Goal: Information Seeking & Learning: Learn about a topic

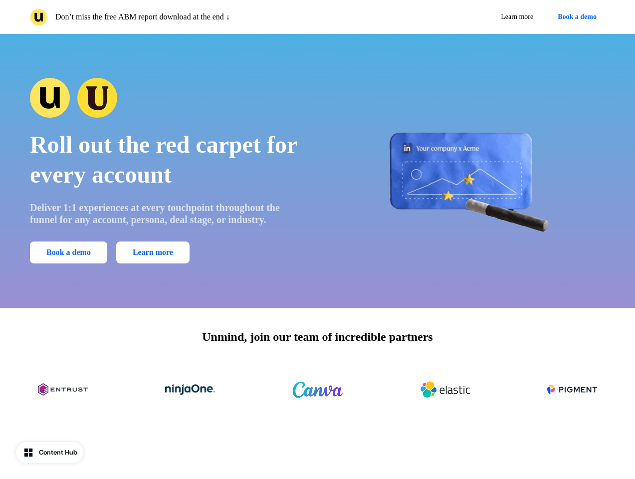
click at [317, 17] on div "Don’t miss the free ABM report download at the end ↓ Learn more Book a demo" at bounding box center [317, 17] width 635 height 34
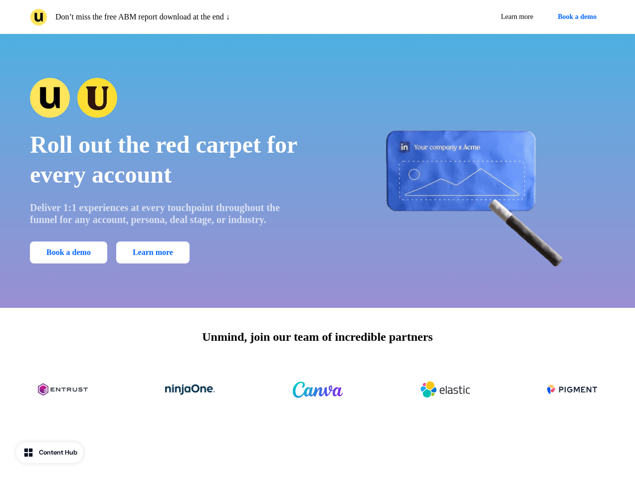
click at [172, 17] on p "Don’t miss the free ABM report download at the end ↓" at bounding box center [142, 17] width 175 height 12
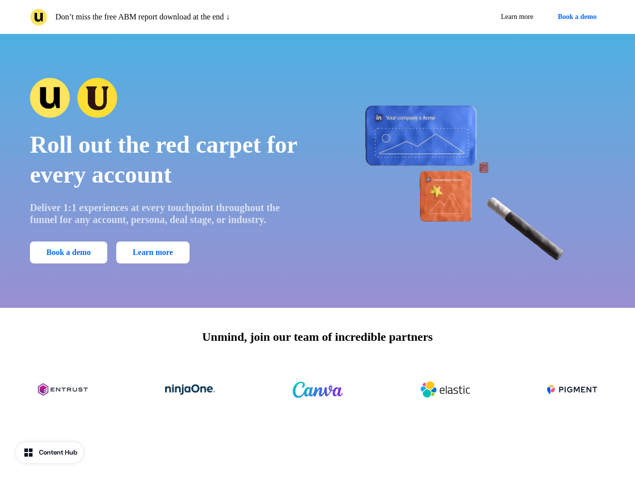
click at [463, 17] on div "Learn more Book a demo" at bounding box center [464, 17] width 284 height 18
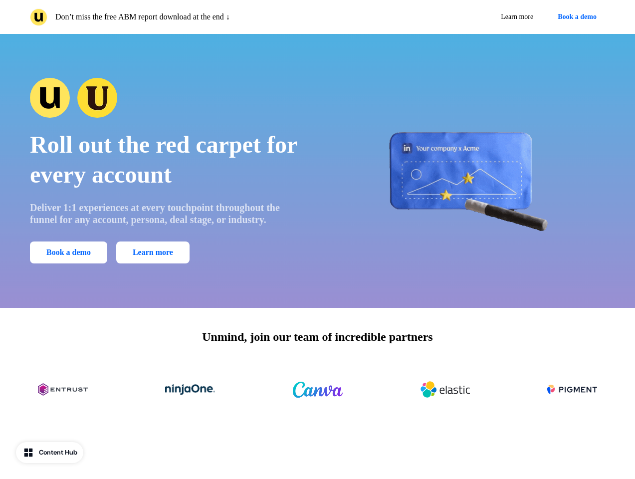
click at [575, 17] on button "Book a demo" at bounding box center [577, 17] width 56 height 18
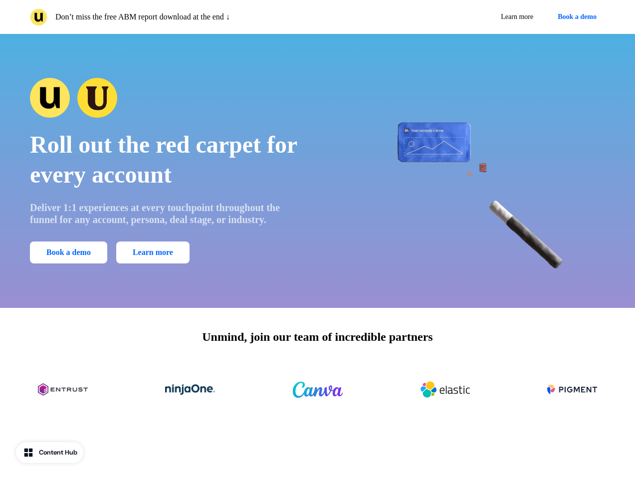
click at [317, 171] on div "Roll out the red carpet for every account Deliver 1:1 experiences at every touc…" at bounding box center [317, 171] width 635 height 274
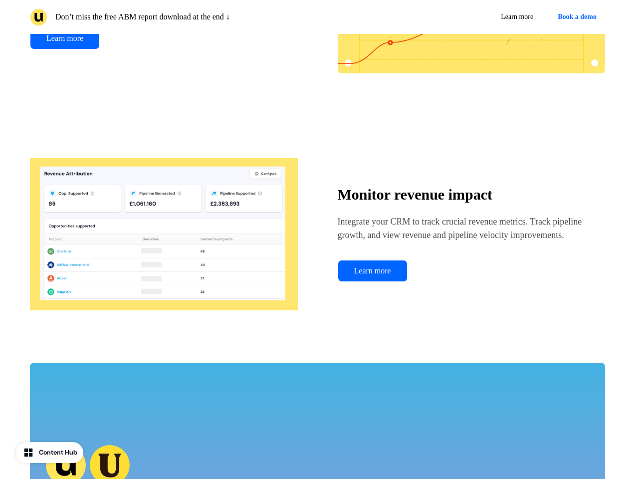
click at [167, 98] on div "Track engagement & notify sales Track engagement from lead acquisition to deals…" at bounding box center [317, 101] width 635 height 492
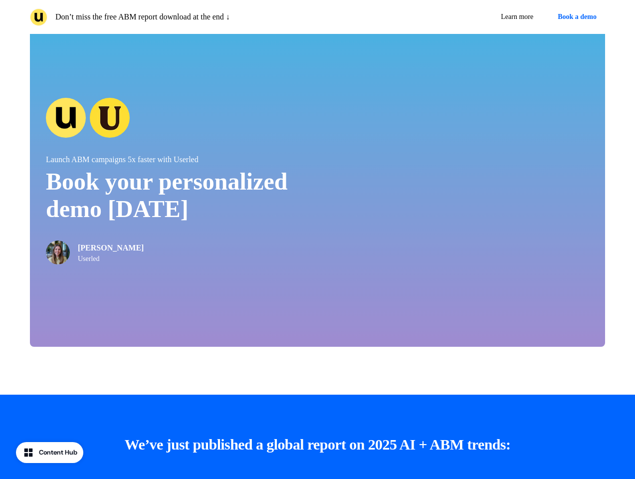
click at [317, 389] on div at bounding box center [317, 379] width 635 height 32
